Goal: Information Seeking & Learning: Learn about a topic

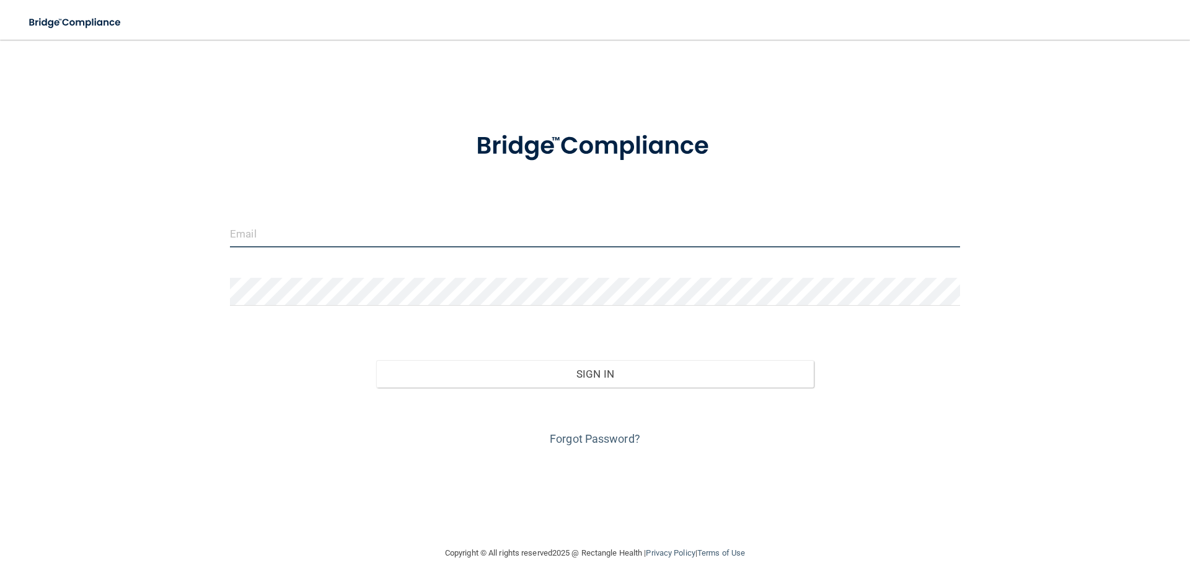
click at [360, 234] on input "email" at bounding box center [595, 233] width 730 height 28
type input "[EMAIL_ADDRESS][DOMAIN_NAME]"
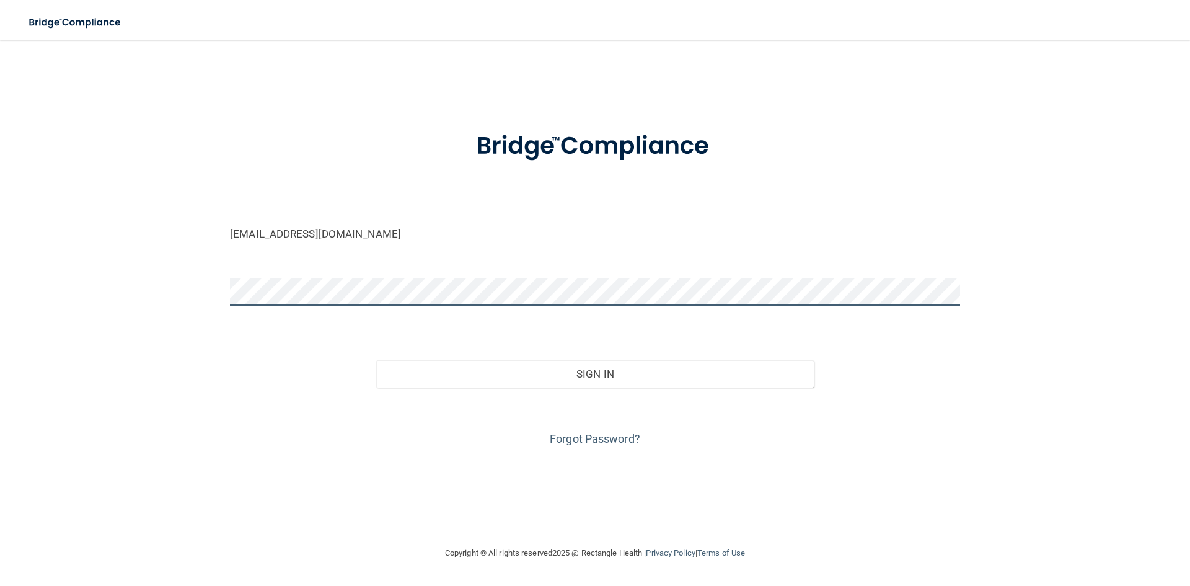
click at [376, 360] on button "Sign In" at bounding box center [595, 373] width 438 height 27
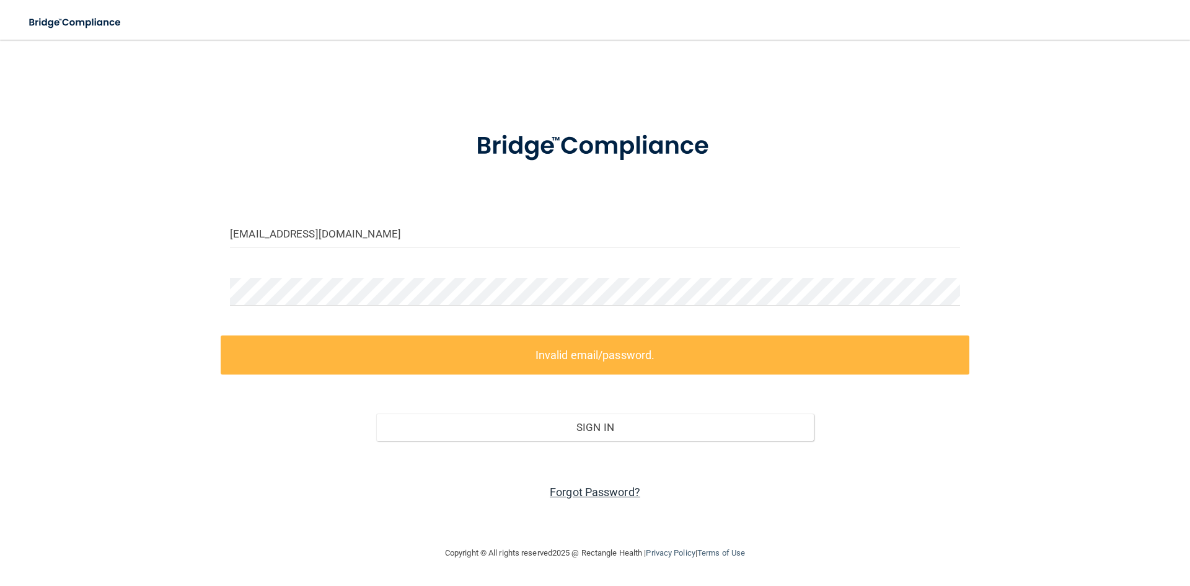
click at [613, 494] on link "Forgot Password?" at bounding box center [595, 491] width 90 height 13
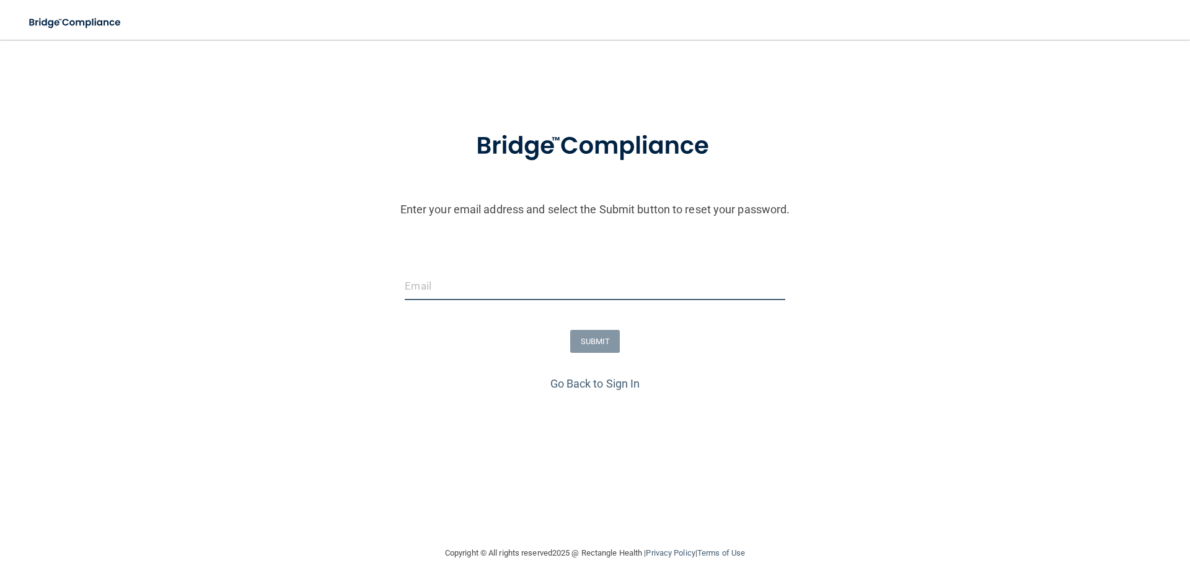
click at [491, 278] on input "email" at bounding box center [595, 286] width 380 height 28
type input "[EMAIL_ADDRESS][DOMAIN_NAME]"
click at [604, 346] on button "SUBMIT" at bounding box center [595, 341] width 50 height 23
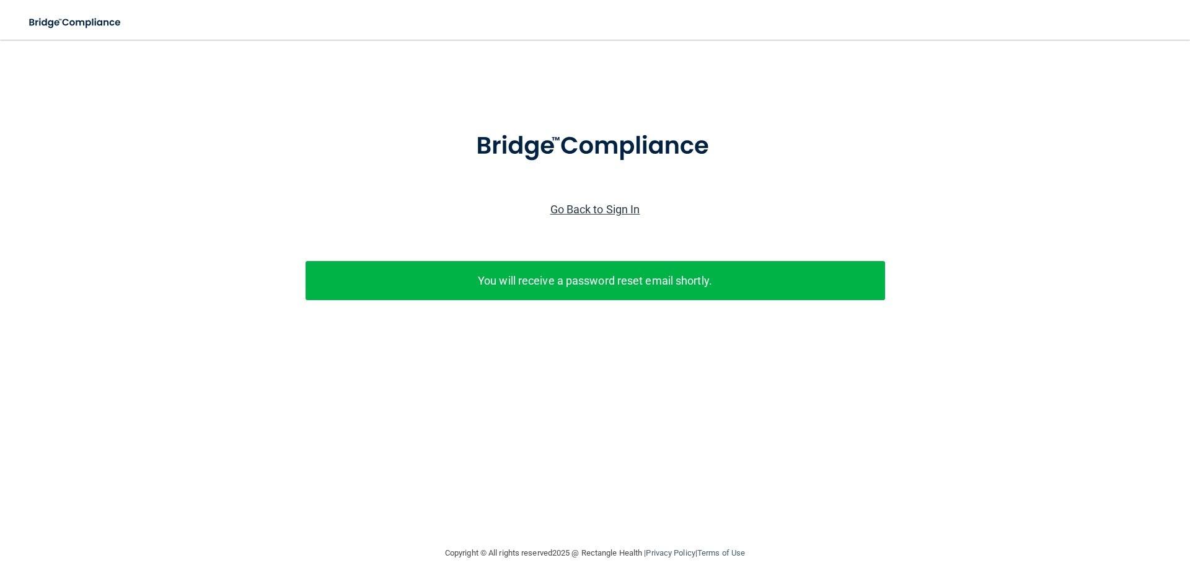
click at [624, 203] on link "Go Back to Sign In" at bounding box center [595, 209] width 90 height 13
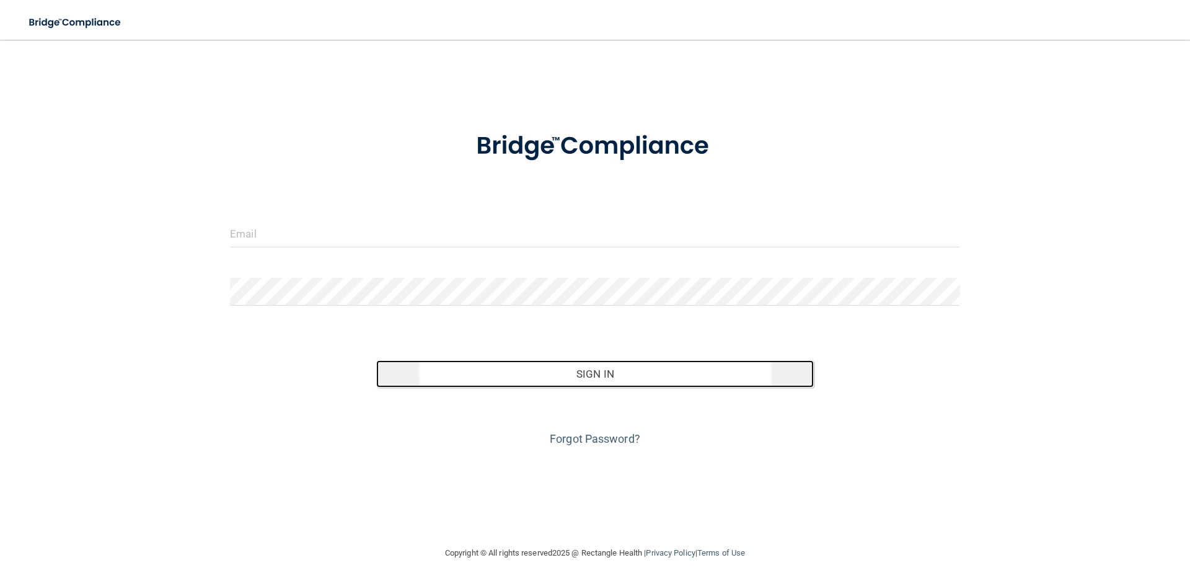
click at [548, 370] on button "Sign In" at bounding box center [595, 373] width 438 height 27
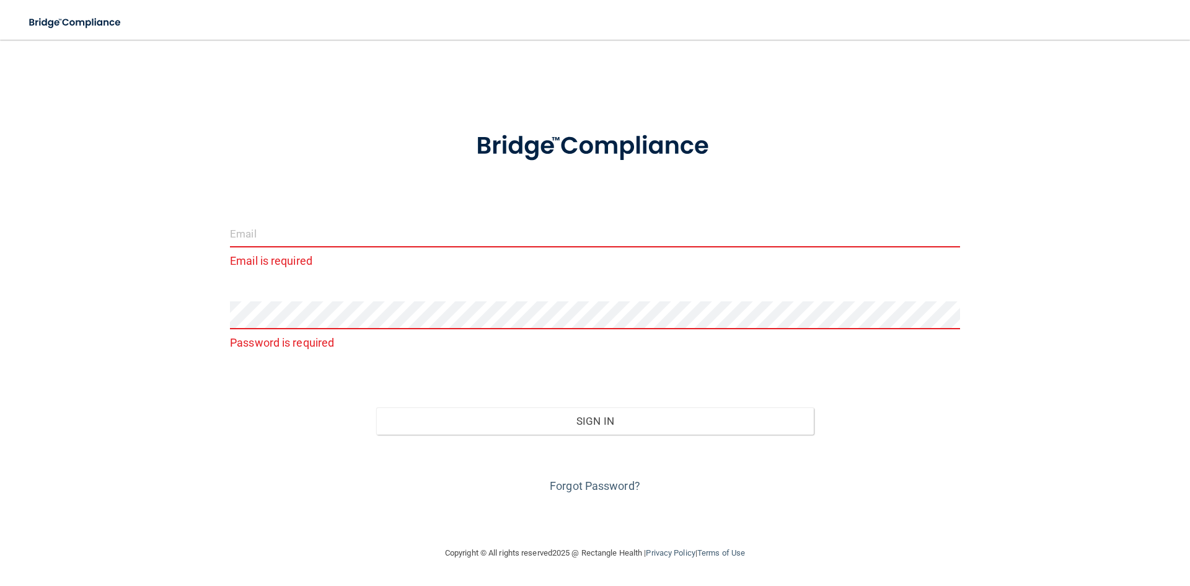
click at [556, 236] on input "email" at bounding box center [595, 233] width 730 height 28
type input "[EMAIL_ADDRESS][DOMAIN_NAME]"
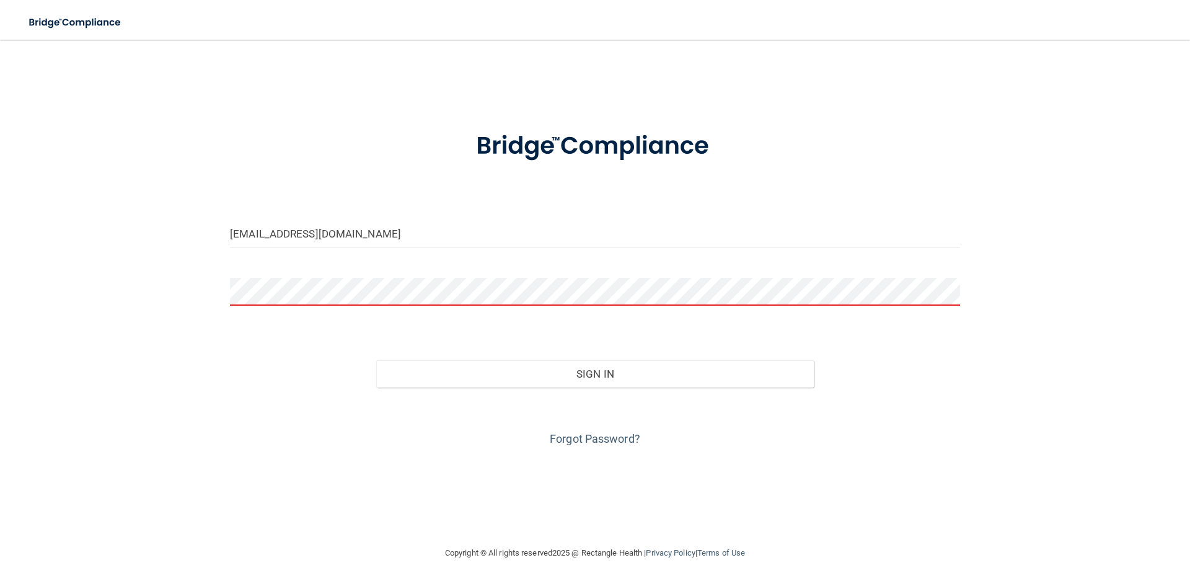
click at [376, 360] on button "Sign In" at bounding box center [595, 373] width 438 height 27
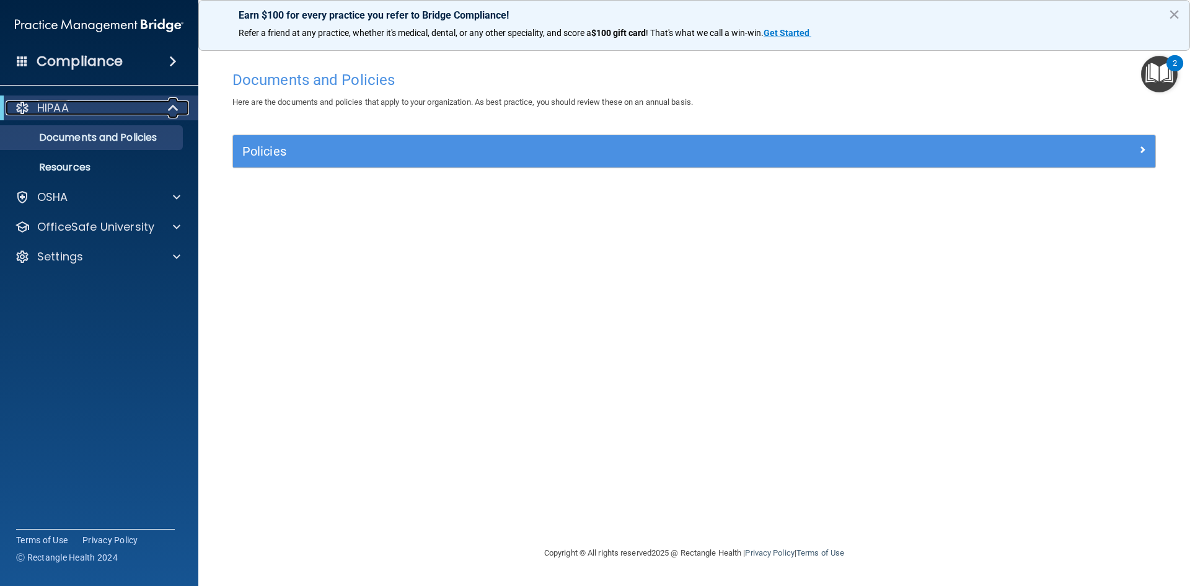
click at [95, 112] on div "HIPAA" at bounding box center [82, 107] width 153 height 15
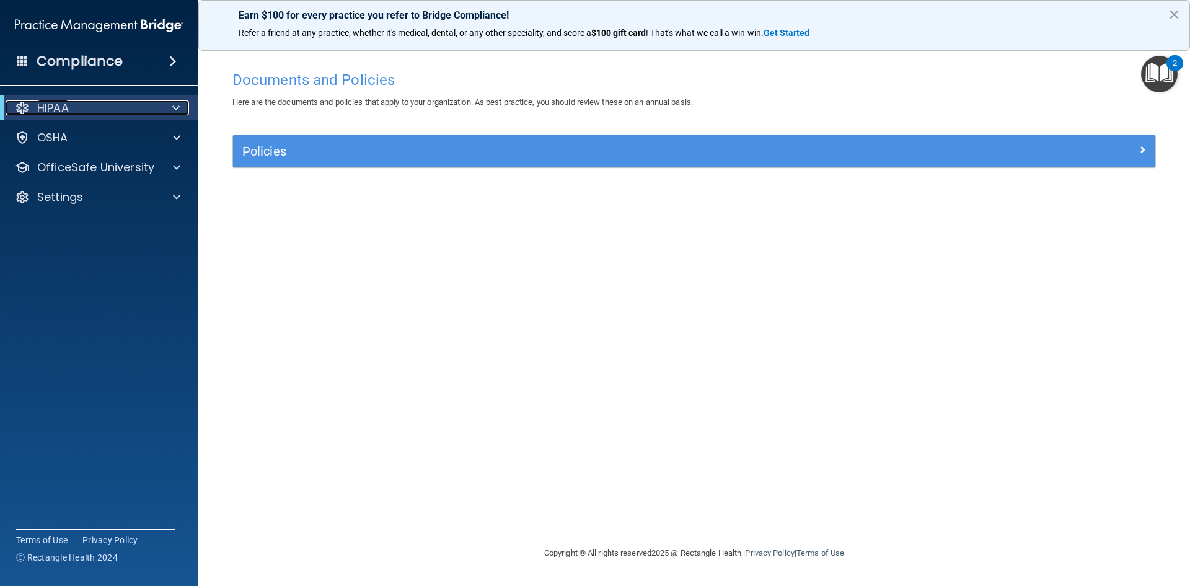
click at [95, 112] on div "HIPAA" at bounding box center [82, 107] width 153 height 15
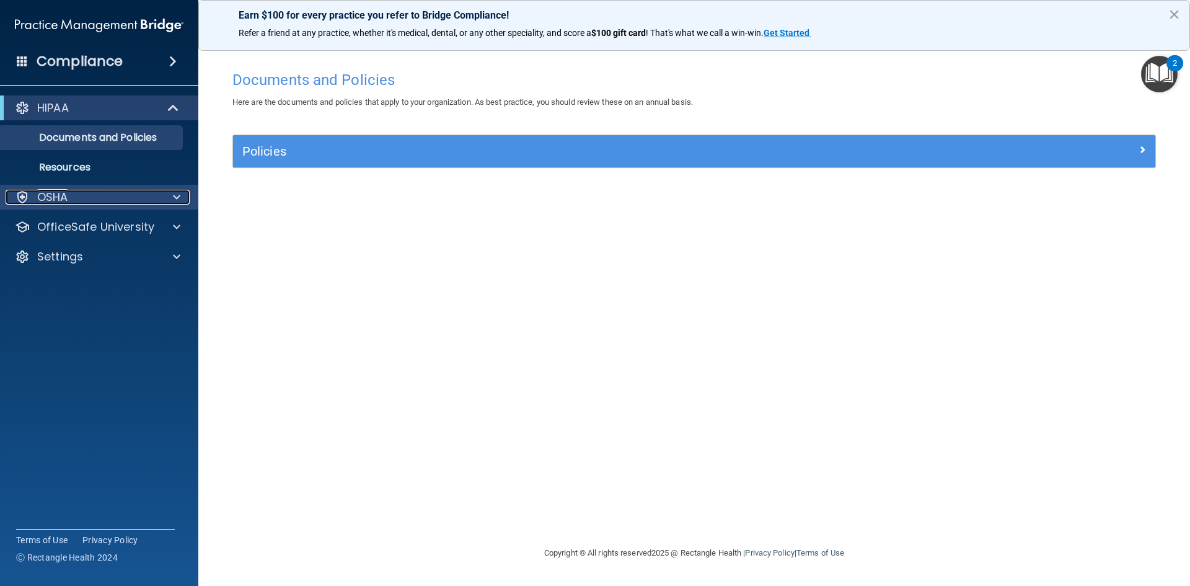
click at [170, 196] on div at bounding box center [174, 197] width 31 height 15
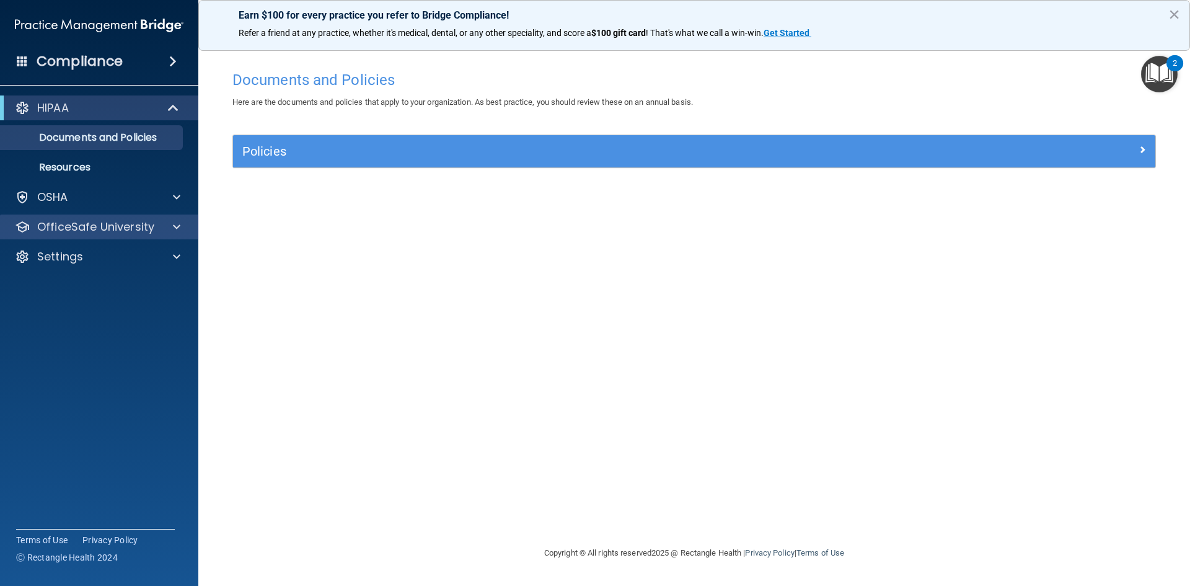
click at [163, 235] on div "OfficeSafe University" at bounding box center [99, 226] width 199 height 25
click at [172, 241] on div "HIPAA Documents and Policies Report an Incident Business Associates Emergency P…" at bounding box center [99, 184] width 199 height 188
click at [175, 229] on span at bounding box center [176, 226] width 7 height 15
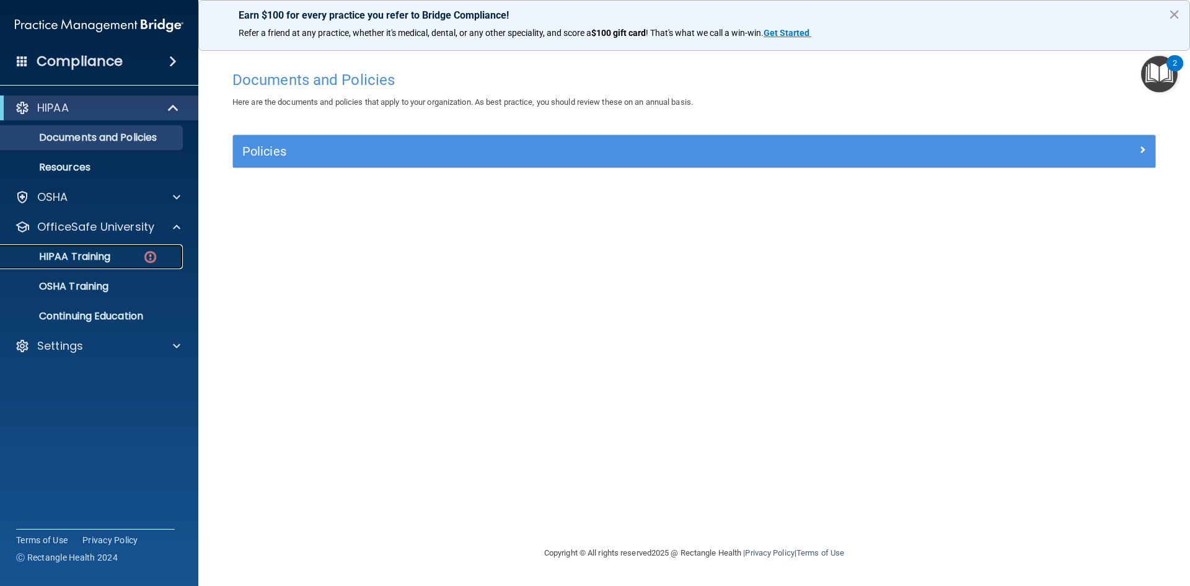
click at [153, 252] on img at bounding box center [150, 256] width 15 height 15
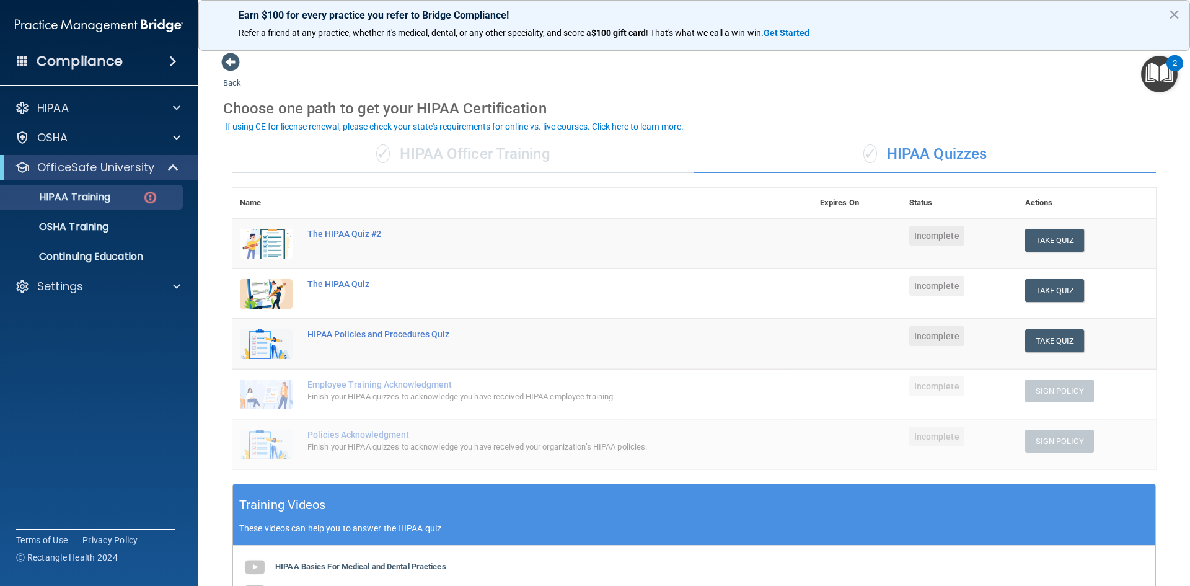
click at [546, 156] on div "✓ HIPAA Officer Training" at bounding box center [463, 154] width 462 height 37
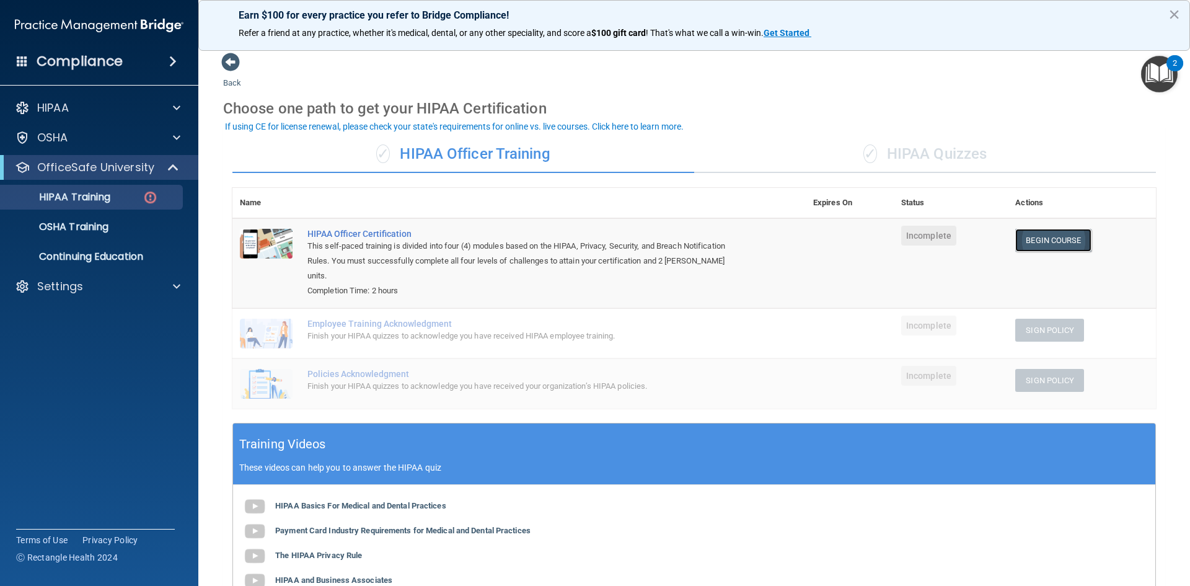
click at [1019, 244] on link "Begin Course" at bounding box center [1053, 240] width 76 height 23
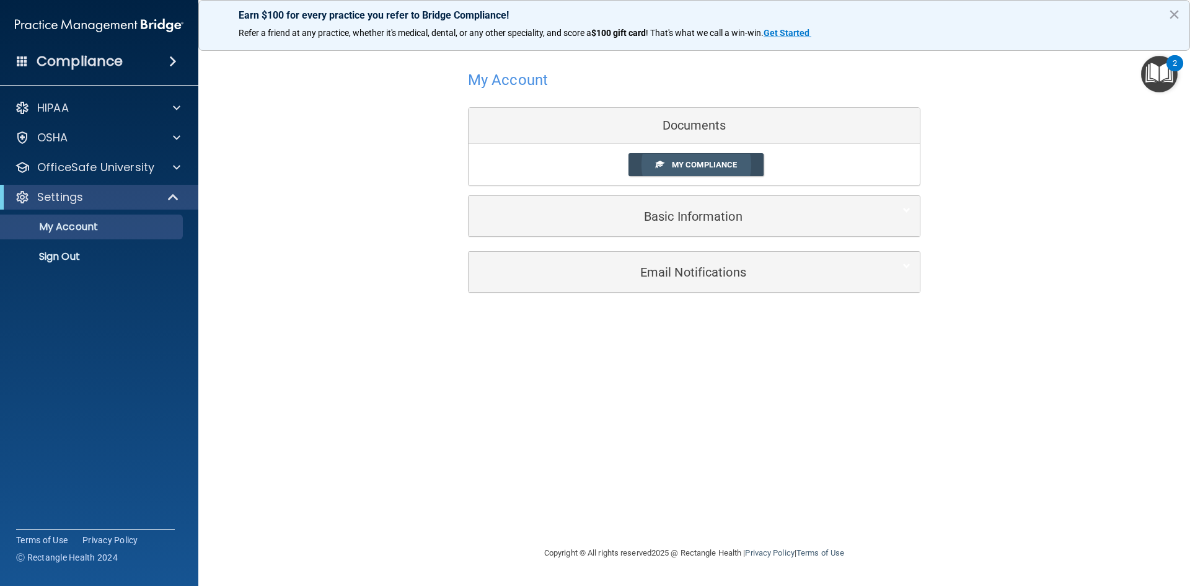
click at [690, 168] on span "My Compliance" at bounding box center [704, 164] width 65 height 9
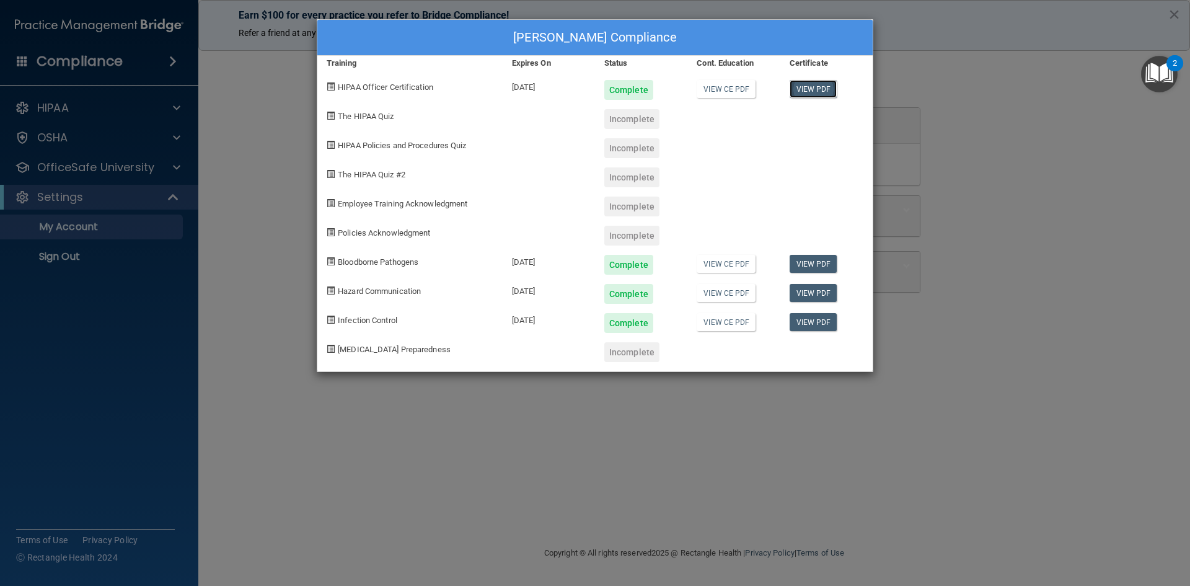
click at [815, 91] on link "View PDF" at bounding box center [813, 89] width 48 height 18
drag, startPoint x: 651, startPoint y: 114, endPoint x: 644, endPoint y: 116, distance: 7.7
click at [649, 114] on div "Incomplete" at bounding box center [631, 119] width 55 height 20
click at [363, 113] on span "The HIPAA Quiz" at bounding box center [366, 116] width 56 height 9
click at [994, 151] on div "[PERSON_NAME] Compliance Training Expires On Status Cont. Education Certificate…" at bounding box center [595, 293] width 1190 height 586
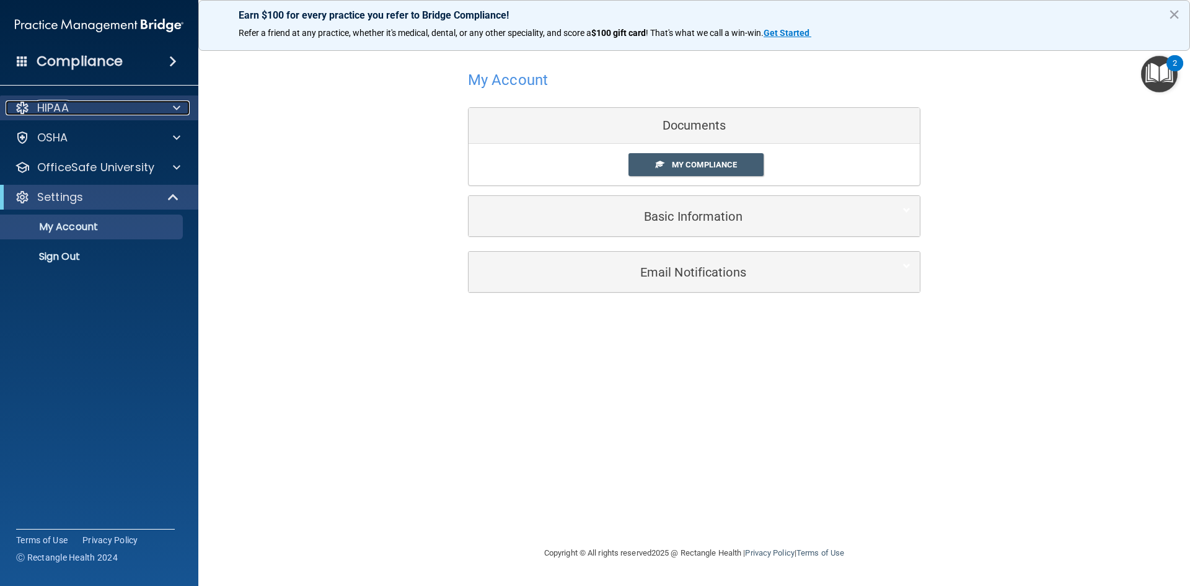
click at [157, 112] on div "HIPAA" at bounding box center [83, 107] width 154 height 15
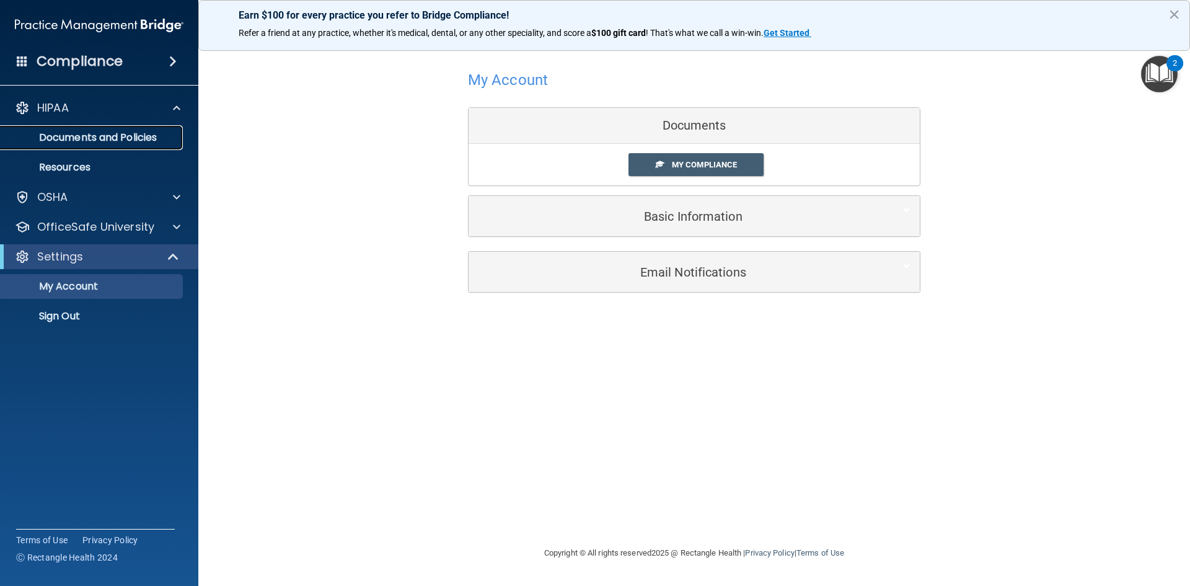
click at [146, 143] on p "Documents and Policies" at bounding box center [92, 137] width 169 height 12
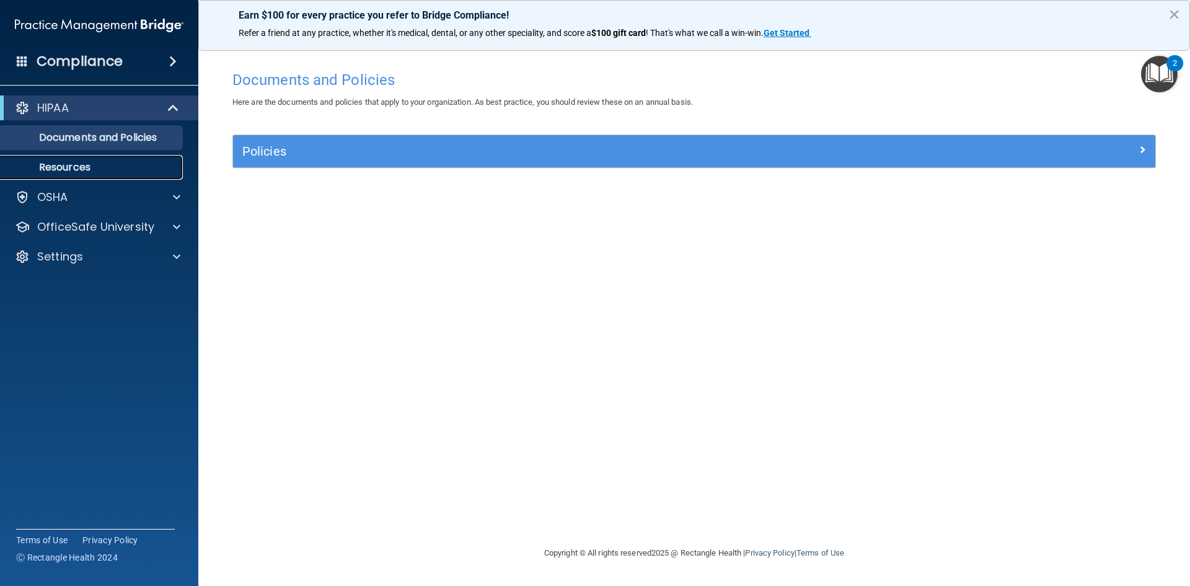
click at [105, 165] on p "Resources" at bounding box center [92, 167] width 169 height 12
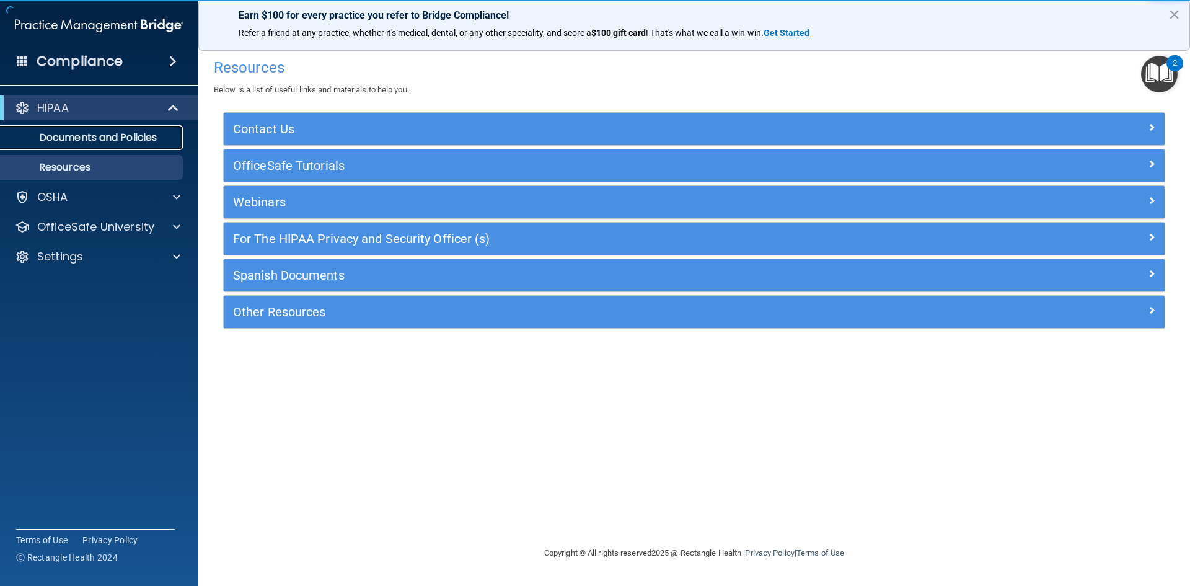
click at [160, 140] on p "Documents and Policies" at bounding box center [92, 137] width 169 height 12
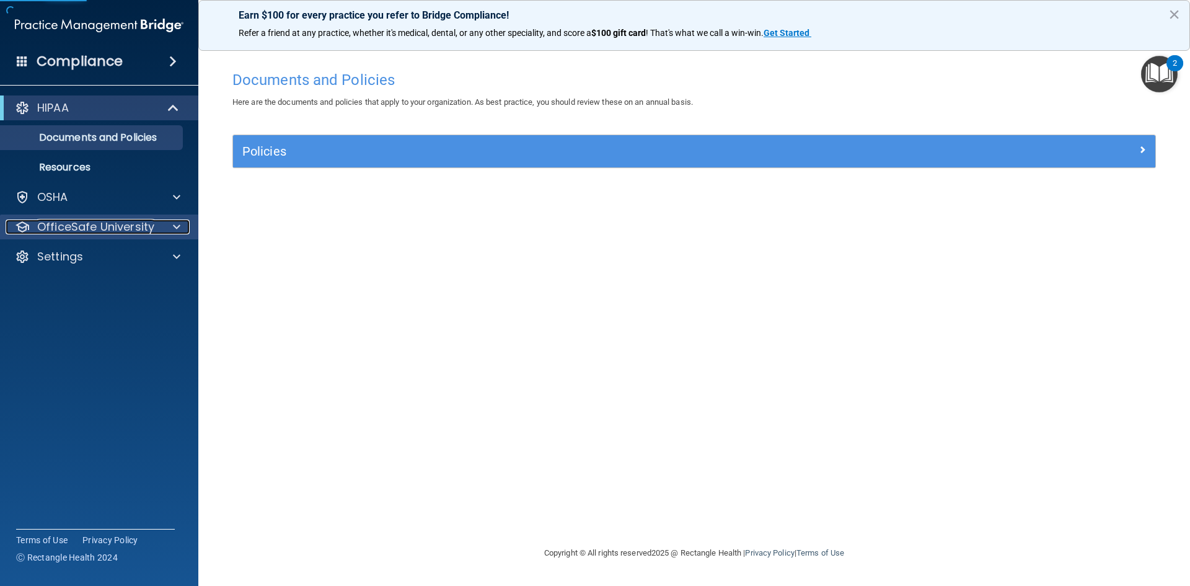
click at [173, 224] on span at bounding box center [176, 226] width 7 height 15
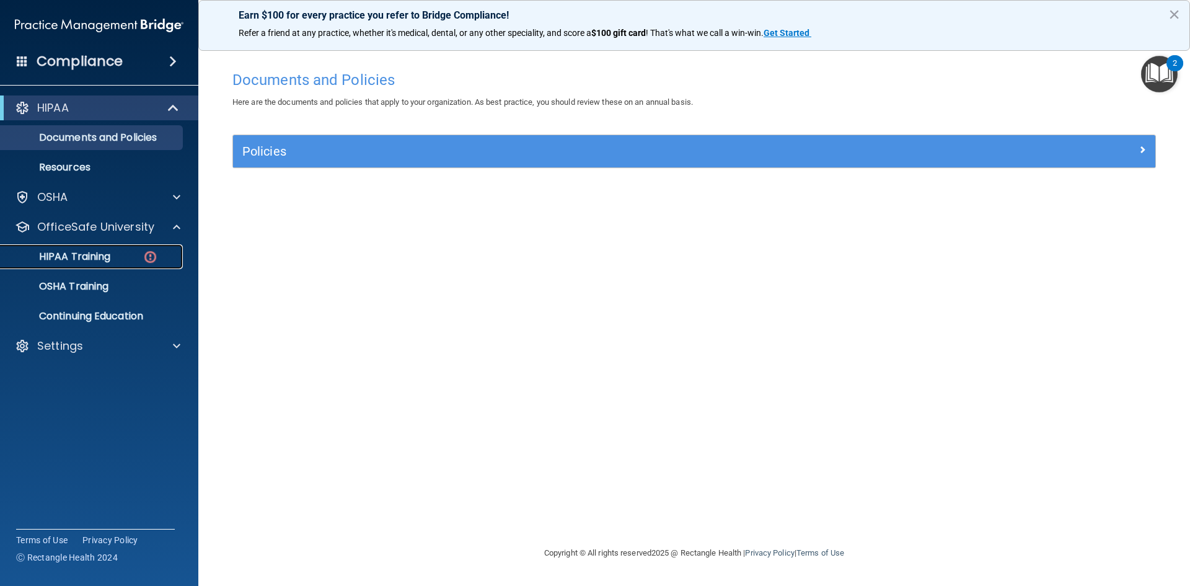
click at [110, 253] on p "HIPAA Training" at bounding box center [59, 256] width 102 height 12
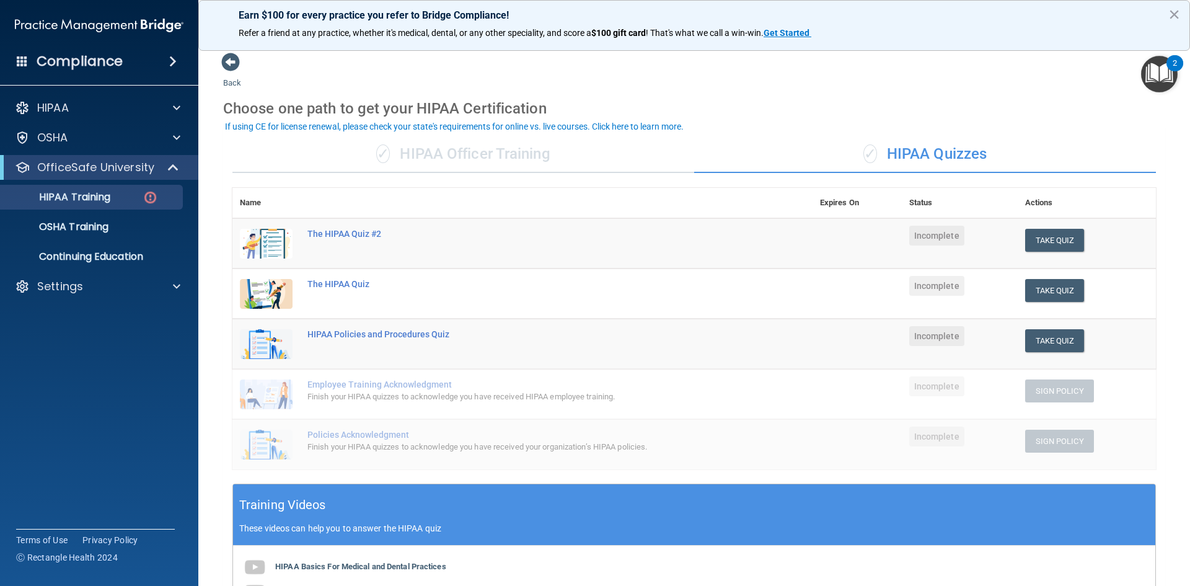
click at [566, 151] on div "✓ HIPAA Officer Training" at bounding box center [463, 154] width 462 height 37
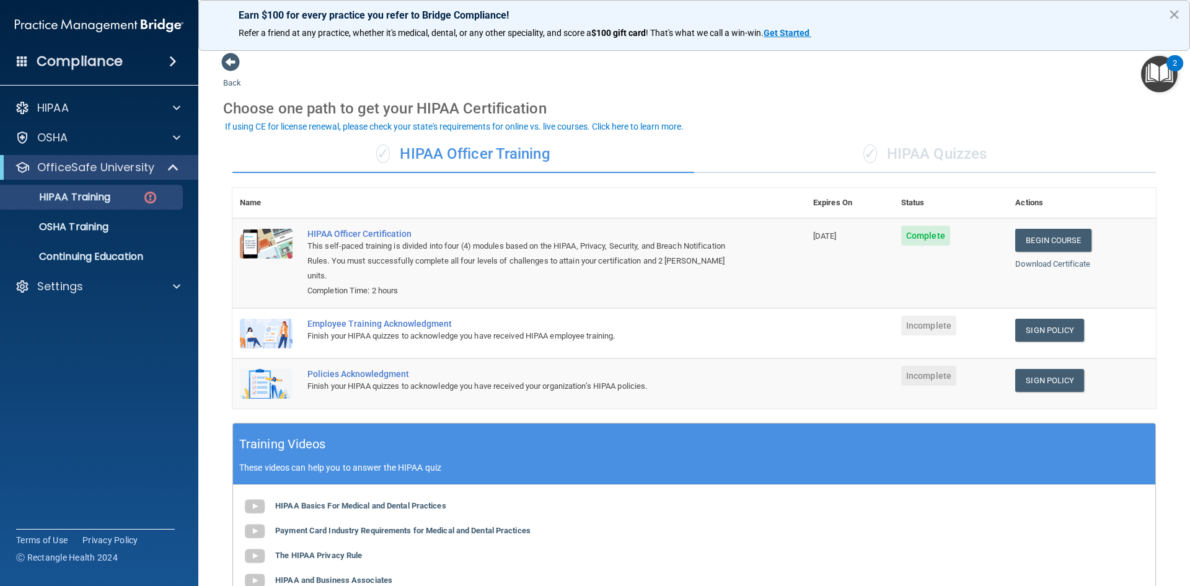
click at [866, 160] on span "✓" at bounding box center [870, 153] width 14 height 19
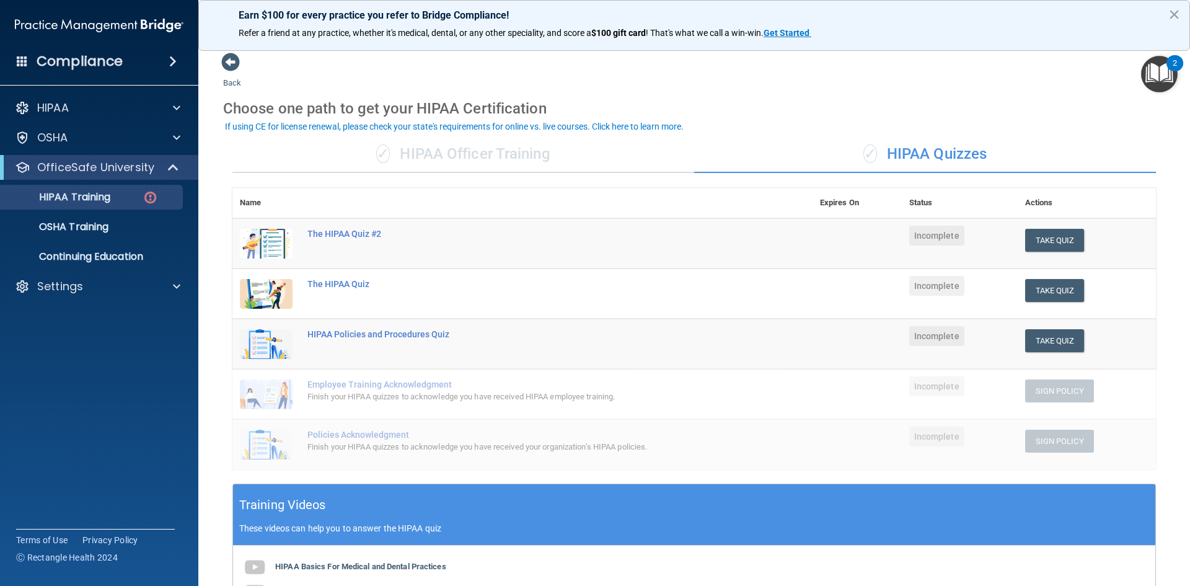
click at [552, 170] on div "✓ HIPAA Officer Training" at bounding box center [463, 154] width 462 height 37
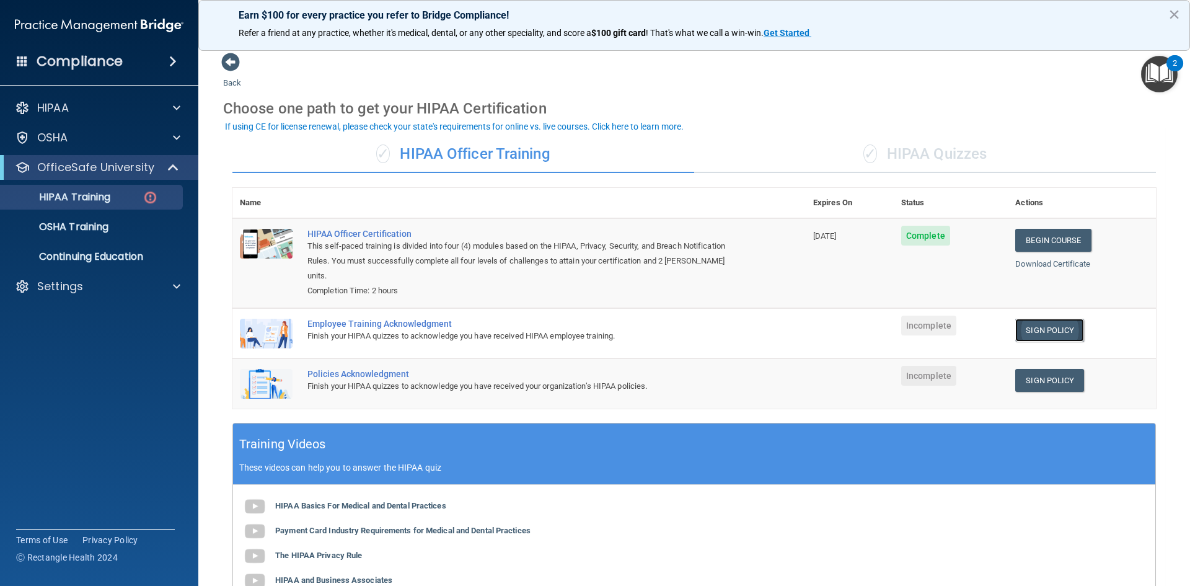
click at [1023, 319] on link "Sign Policy" at bounding box center [1049, 330] width 69 height 23
click at [1045, 369] on link "Sign Policy" at bounding box center [1049, 380] width 69 height 23
click at [70, 232] on p "OSHA Training" at bounding box center [58, 227] width 100 height 12
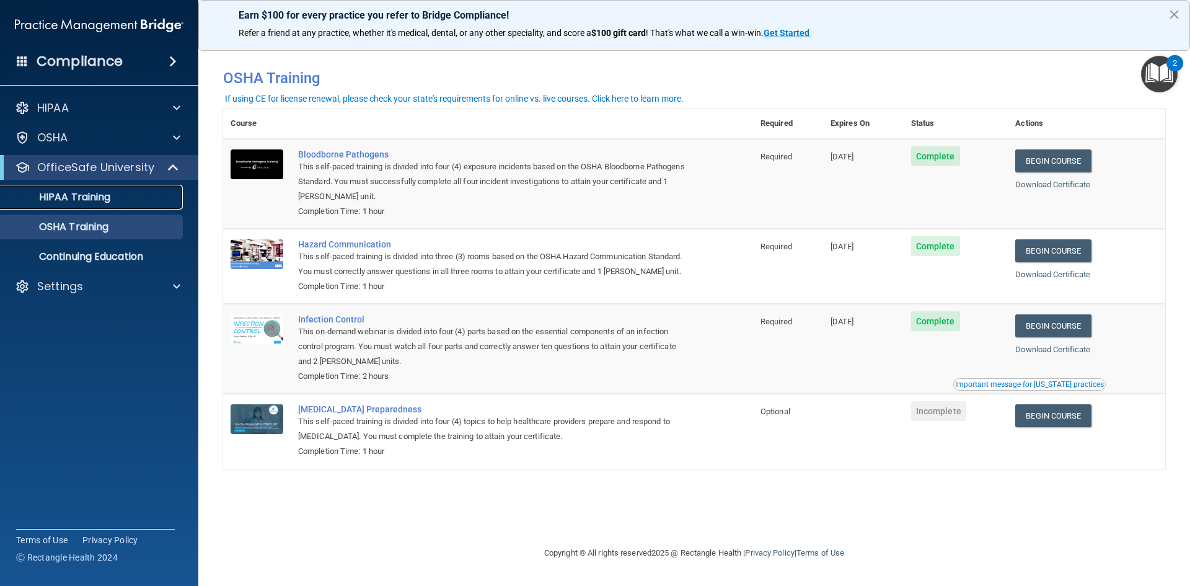
click at [90, 195] on p "HIPAA Training" at bounding box center [59, 197] width 102 height 12
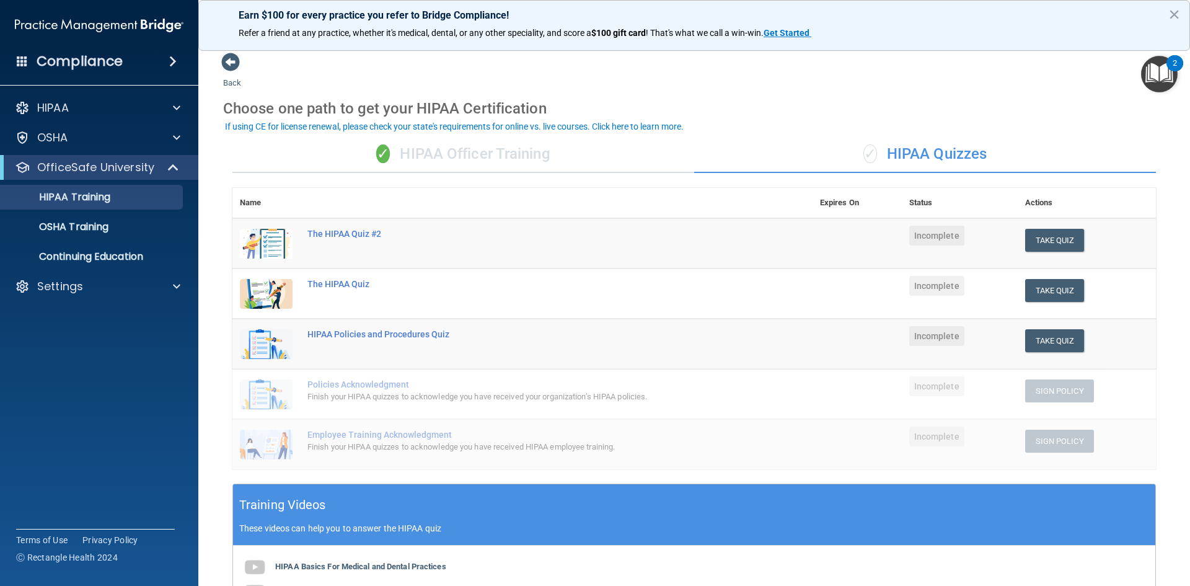
click at [588, 151] on div "✓ HIPAA Officer Training" at bounding box center [463, 154] width 462 height 37
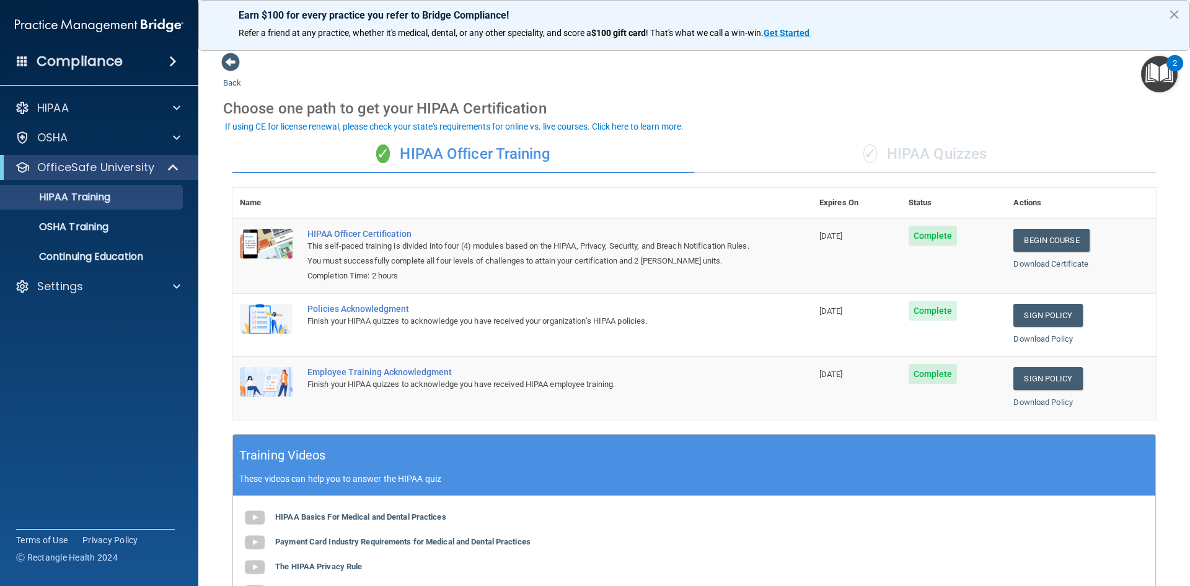
click at [910, 160] on div "✓ HIPAA Quizzes" at bounding box center [925, 154] width 462 height 37
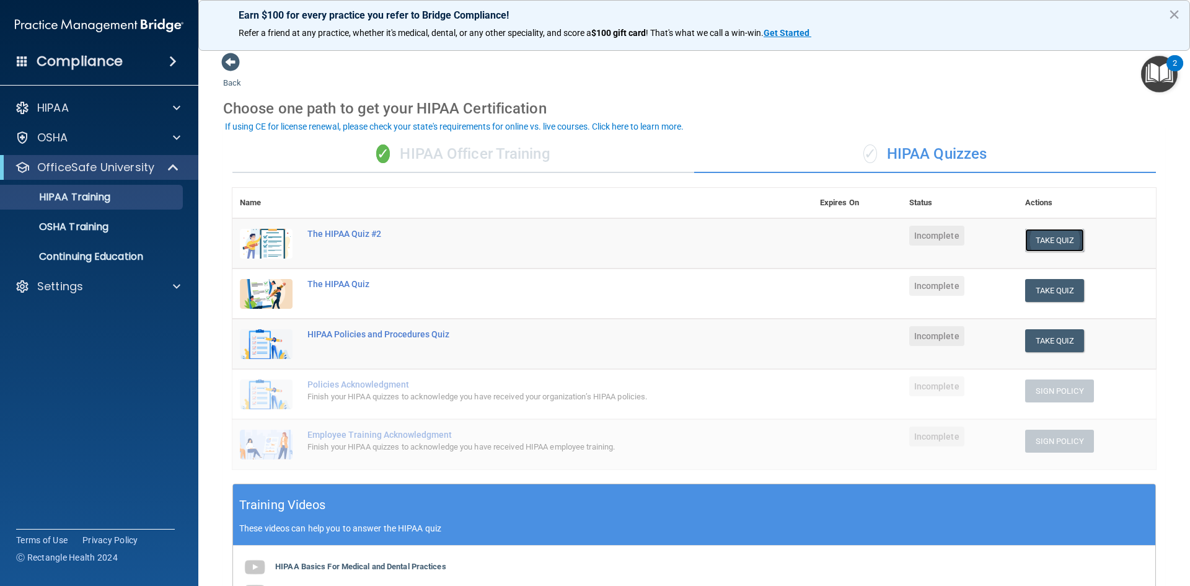
click at [1054, 240] on button "Take Quiz" at bounding box center [1054, 240] width 59 height 23
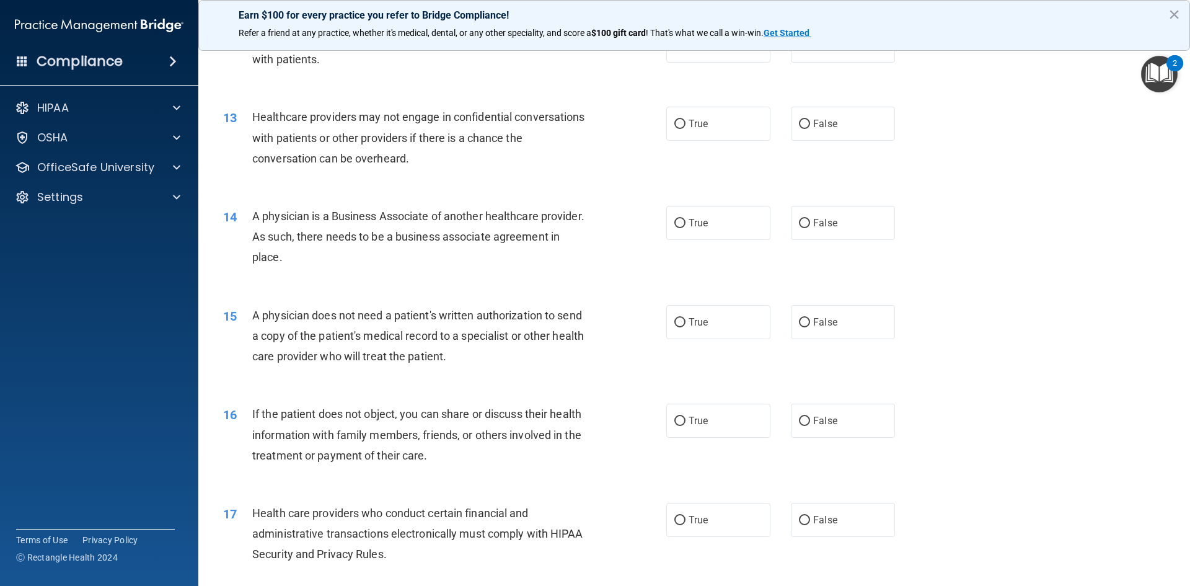
scroll to position [1301, 0]
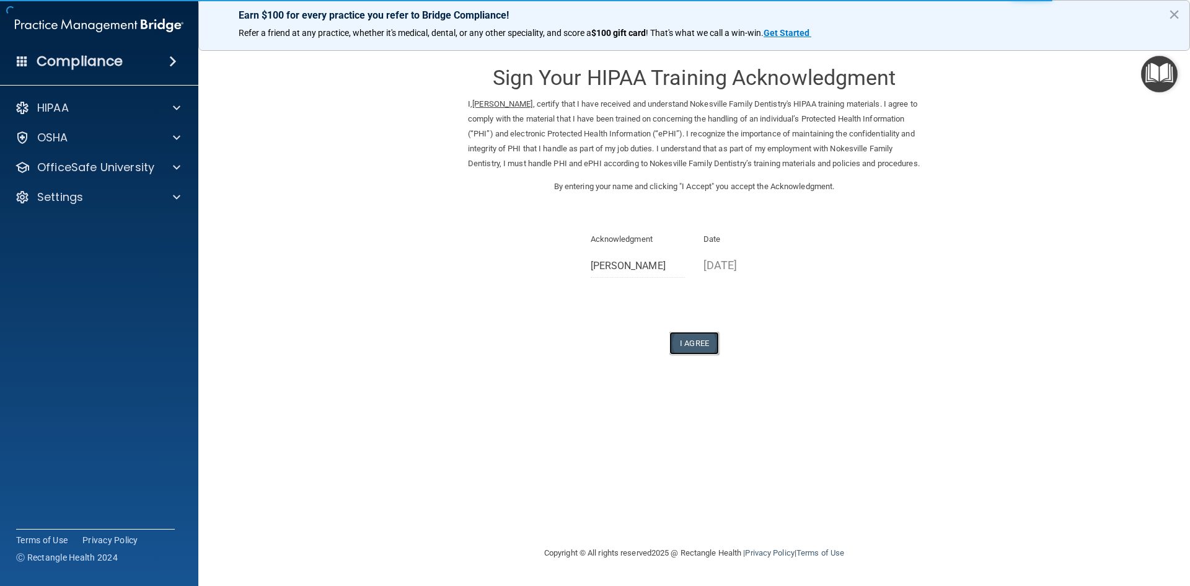
click at [709, 354] on button "I Agree" at bounding box center [694, 343] width 50 height 23
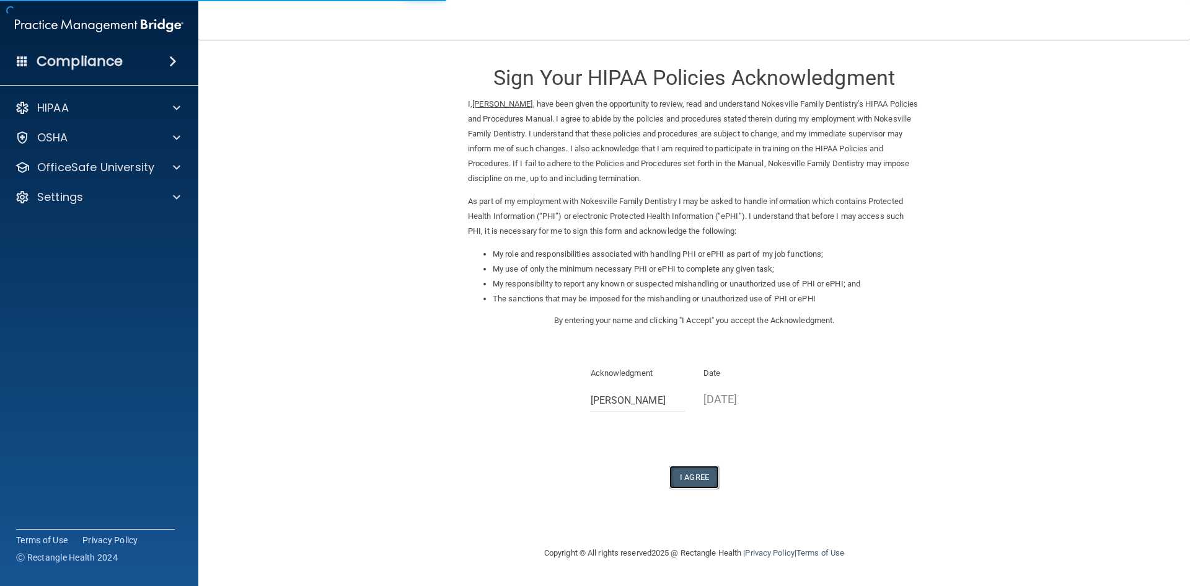
click at [684, 473] on button "I Agree" at bounding box center [694, 476] width 50 height 23
